Goal: Navigation & Orientation: Find specific page/section

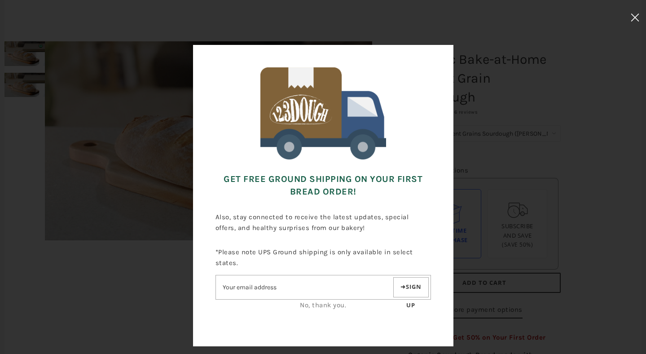
click at [639, 16] on icon at bounding box center [634, 17] width 9 height 8
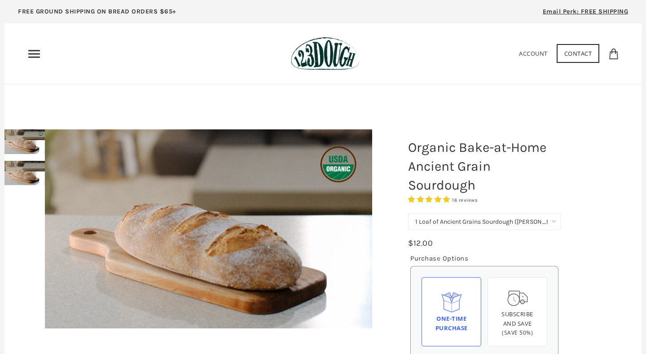
click at [327, 58] on img at bounding box center [325, 54] width 69 height 34
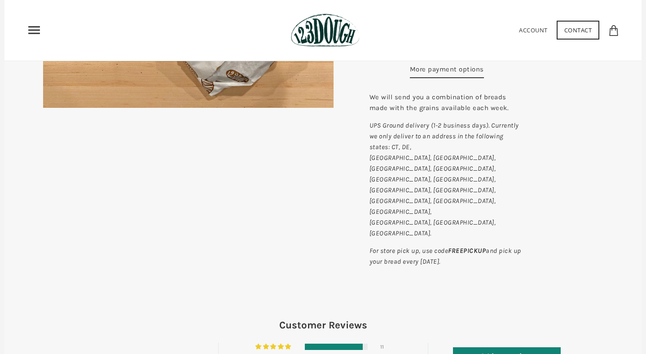
scroll to position [289, 0]
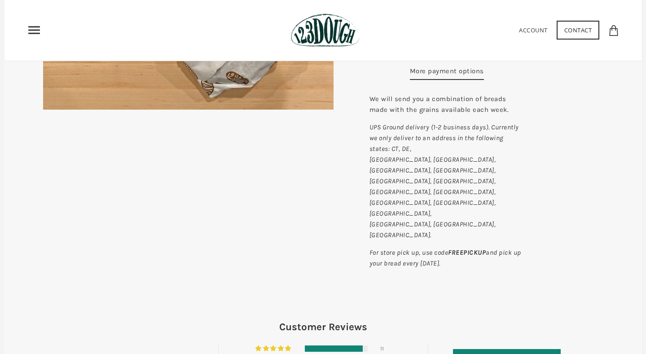
click at [38, 33] on use "Primary" at bounding box center [34, 30] width 12 height 8
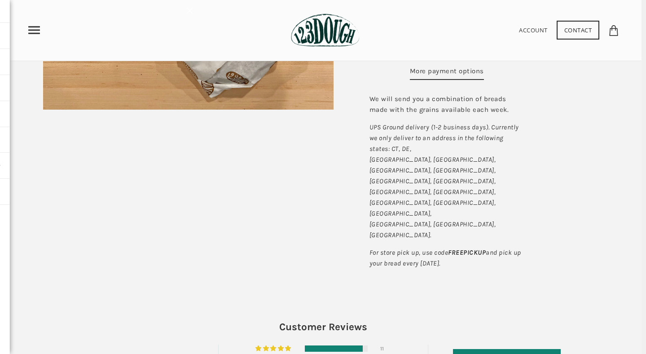
scroll to position [0, 0]
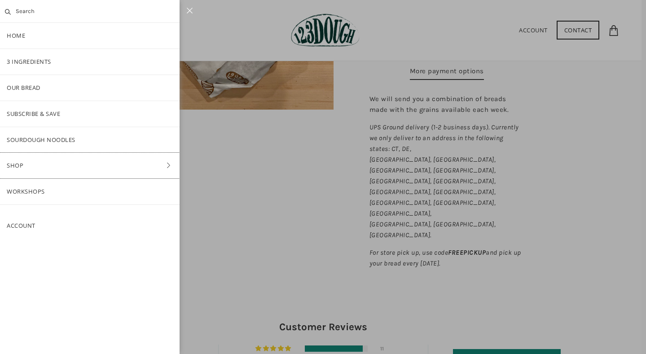
click at [56, 166] on link "Shop" at bounding box center [89, 166] width 179 height 26
click at [35, 195] on link "Bake-at-Home" at bounding box center [89, 192] width 179 height 26
